Goal: Task Accomplishment & Management: Use online tool/utility

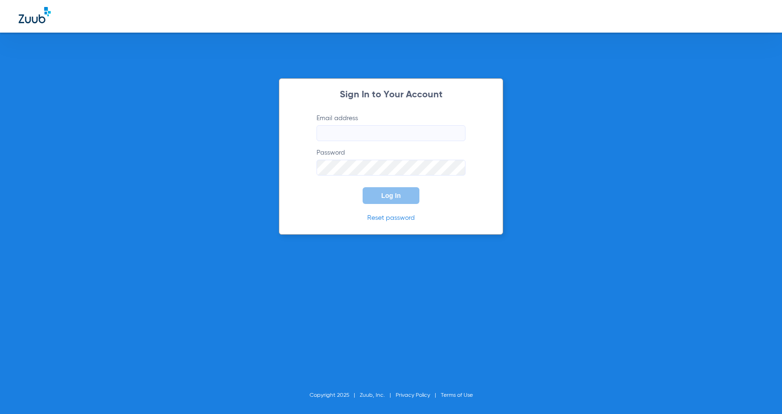
type input "[EMAIL_ADDRESS][PERSON_NAME][DOMAIN_NAME]"
click at [389, 203] on button "Log In" at bounding box center [391, 195] width 57 height 17
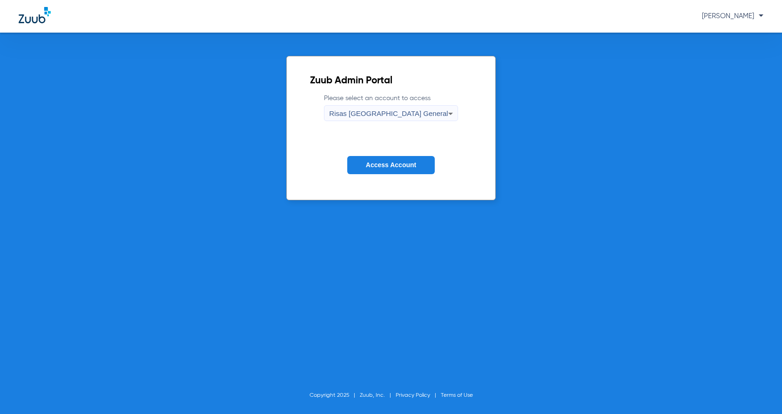
click at [406, 162] on span "Access Account" at bounding box center [391, 164] width 50 height 7
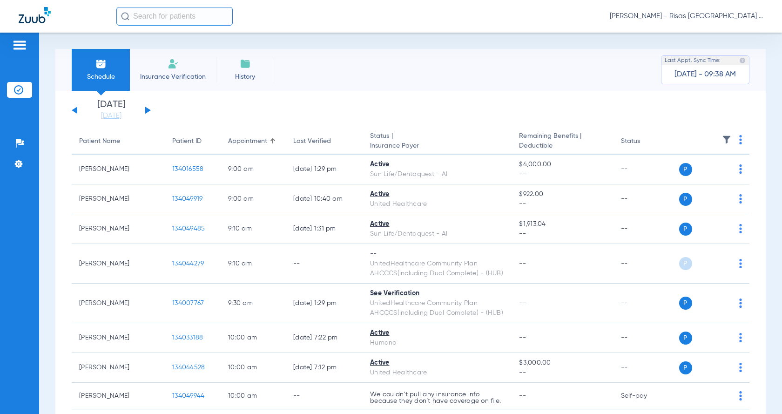
click at [149, 110] on button at bounding box center [148, 110] width 6 height 7
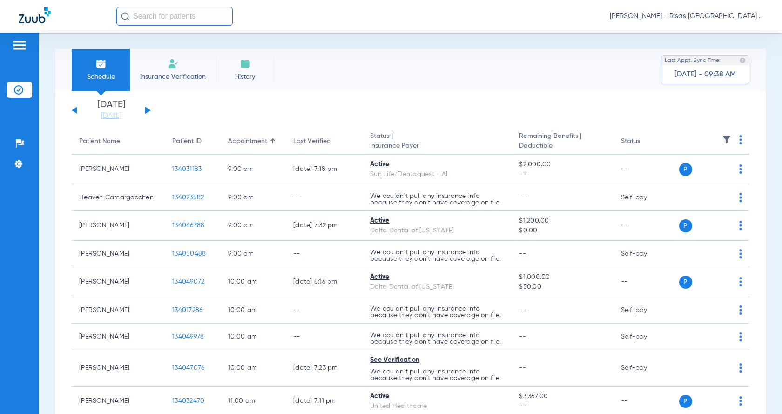
click at [735, 140] on th at bounding box center [712, 141] width 73 height 26
click at [739, 142] on img at bounding box center [740, 139] width 3 height 9
click at [690, 176] on span "Verify All" at bounding box center [699, 176] width 56 height 7
